Goal: Communication & Community: Answer question/provide support

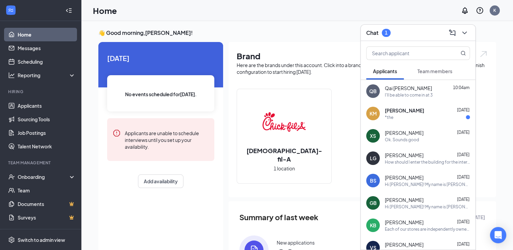
click at [407, 117] on div "*the" at bounding box center [427, 118] width 85 height 6
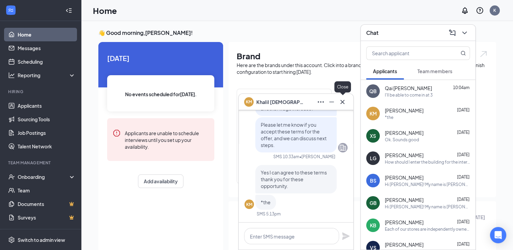
click at [339, 105] on icon "Cross" at bounding box center [342, 102] width 8 height 8
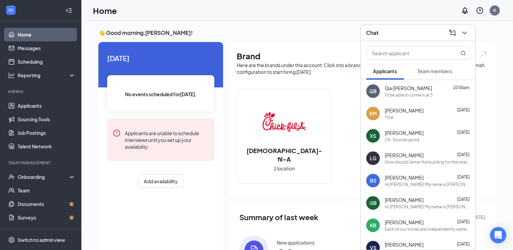
click at [398, 98] on div "I'll be able to come in at 3" at bounding box center [409, 95] width 48 height 6
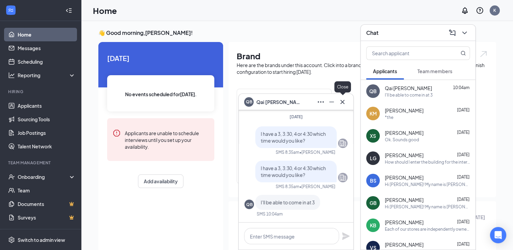
click at [342, 103] on icon "Cross" at bounding box center [342, 102] width 8 height 8
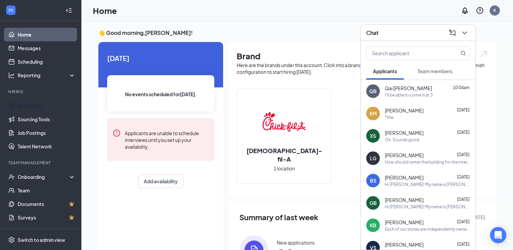
click at [38, 106] on link "Applicants" at bounding box center [47, 106] width 58 height 14
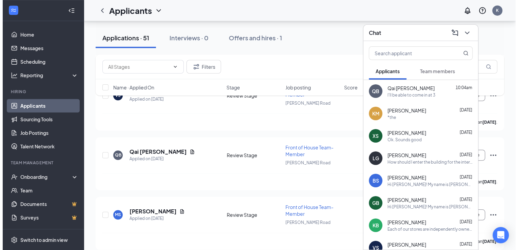
scroll to position [587, 0]
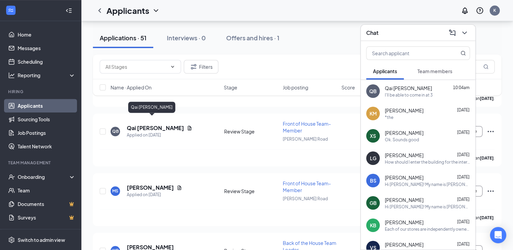
click at [146, 124] on h5 "Qai [PERSON_NAME]" at bounding box center [155, 127] width 57 height 7
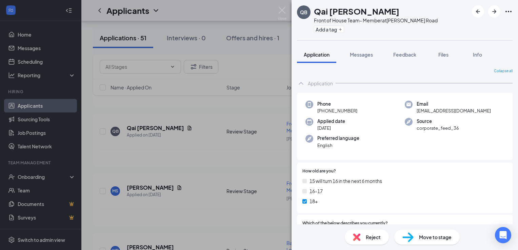
click at [363, 52] on span "Messages" at bounding box center [361, 55] width 23 height 6
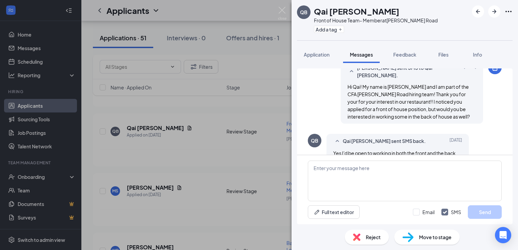
scroll to position [261, 0]
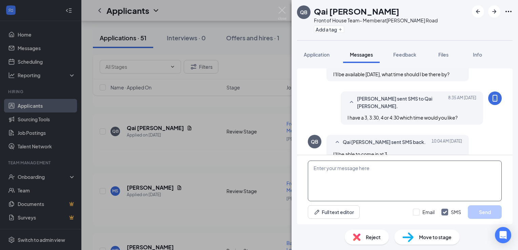
click at [325, 168] on textarea at bounding box center [405, 181] width 194 height 41
click at [419, 169] on textarea "ok great! I have you scheduled for 3:00 [DATE]" at bounding box center [405, 181] width 194 height 41
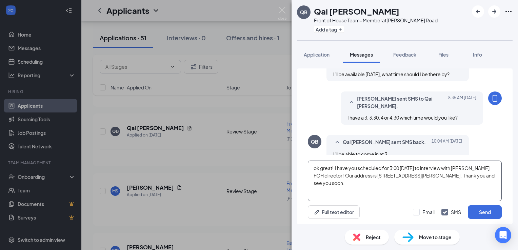
type textarea "ok great! I have you scheduled for 3:00 [DATE] to interview with [PERSON_NAME] …"
click at [480, 213] on button "Send" at bounding box center [485, 212] width 34 height 14
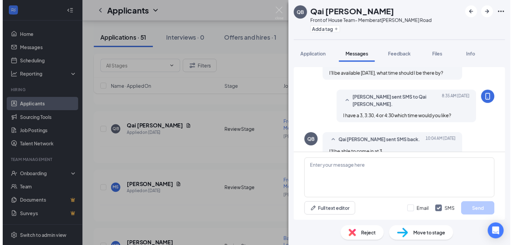
scroll to position [313, 0]
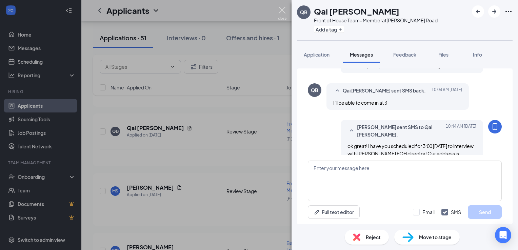
click at [281, 9] on img at bounding box center [282, 13] width 8 height 13
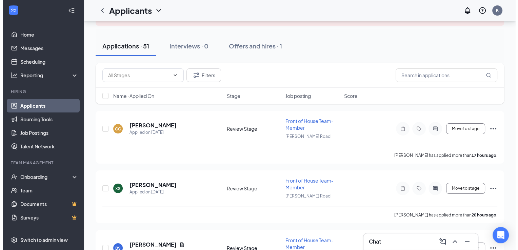
scroll to position [51, 0]
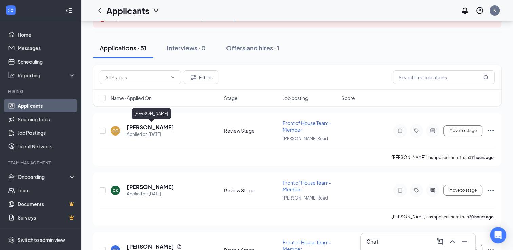
click at [163, 128] on h5 "[PERSON_NAME]" at bounding box center [150, 127] width 47 height 7
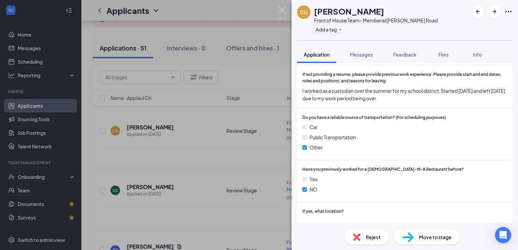
scroll to position [576, 0]
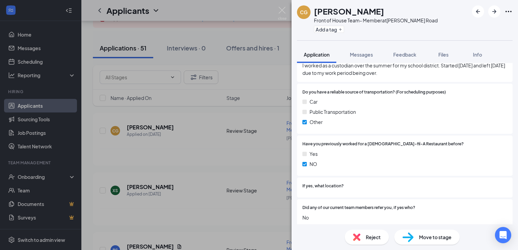
click at [365, 237] on div "Reject" at bounding box center [367, 237] width 44 height 15
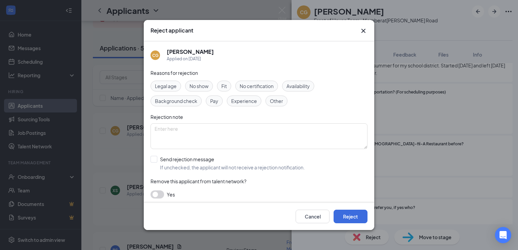
click at [170, 85] on span "Legal age" at bounding box center [166, 85] width 22 height 7
click at [361, 216] on button "Reject" at bounding box center [351, 217] width 34 height 14
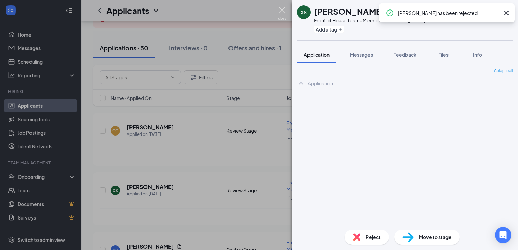
click at [283, 7] on img at bounding box center [282, 13] width 8 height 13
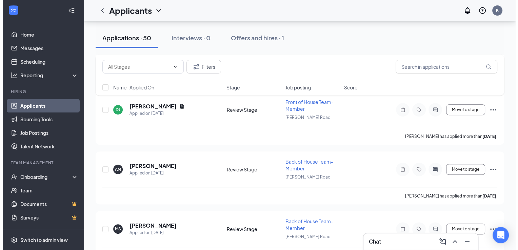
scroll to position [254, 0]
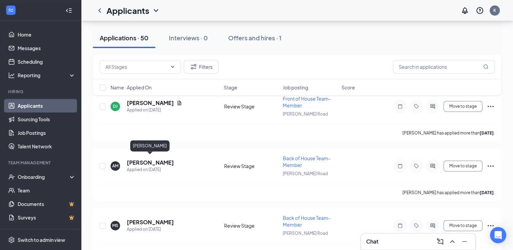
click at [153, 159] on h5 "[PERSON_NAME]" at bounding box center [150, 162] width 47 height 7
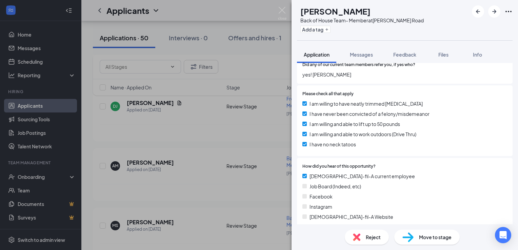
scroll to position [709, 0]
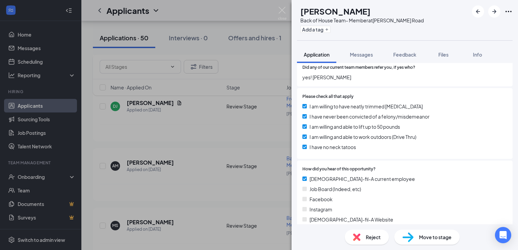
click at [363, 56] on span "Messages" at bounding box center [361, 55] width 23 height 6
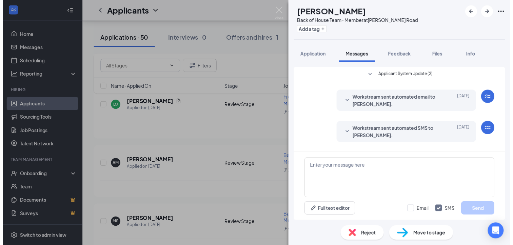
scroll to position [63, 0]
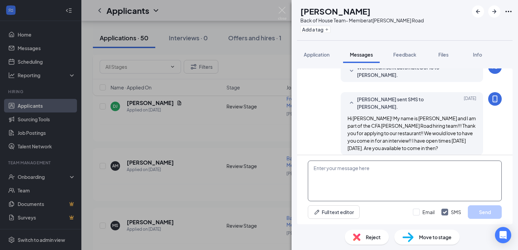
click at [322, 165] on textarea at bounding box center [405, 181] width 194 height 41
click at [282, 8] on img at bounding box center [282, 13] width 8 height 13
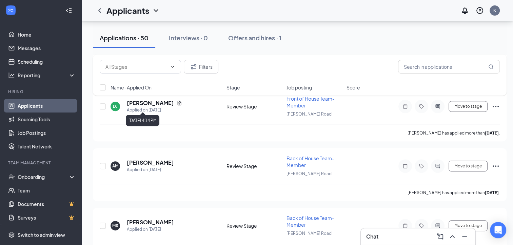
scroll to position [233, 0]
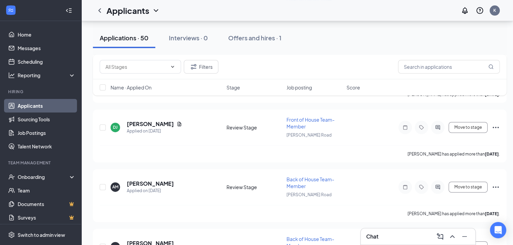
click at [43, 104] on link "Applicants" at bounding box center [47, 106] width 58 height 14
click at [46, 102] on link "Applicants" at bounding box center [47, 106] width 58 height 14
